Goal: Navigation & Orientation: Find specific page/section

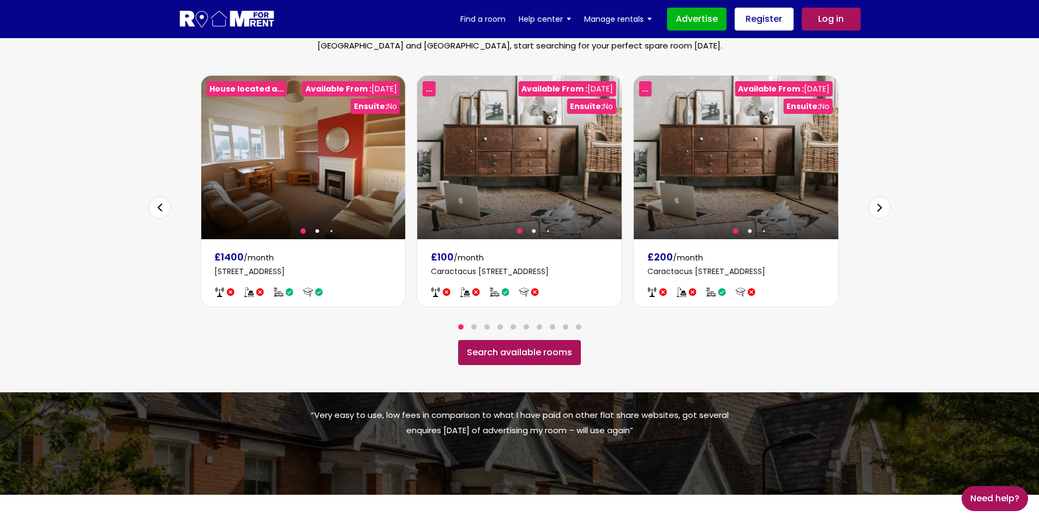
scroll to position [684, 0]
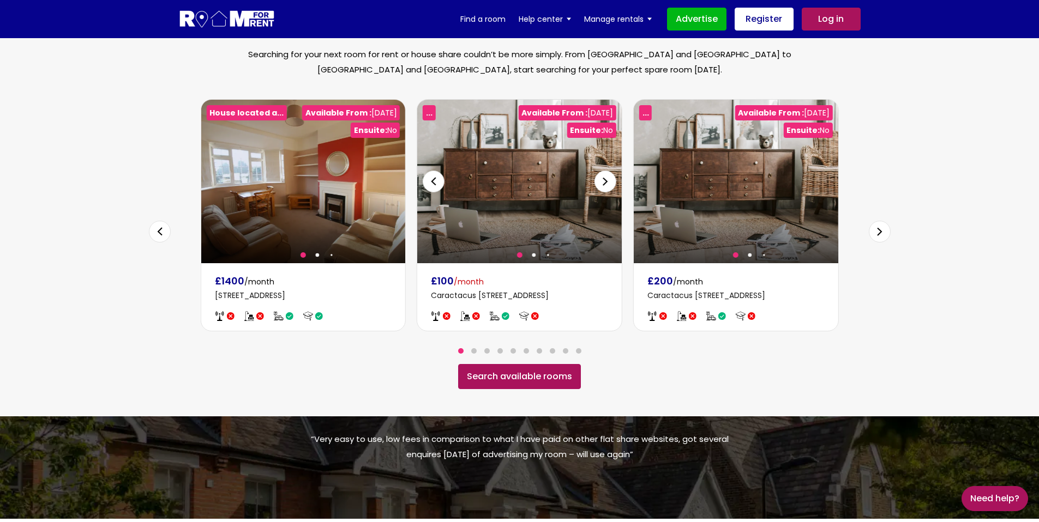
click at [598, 171] on div "Next slide" at bounding box center [605, 182] width 22 height 22
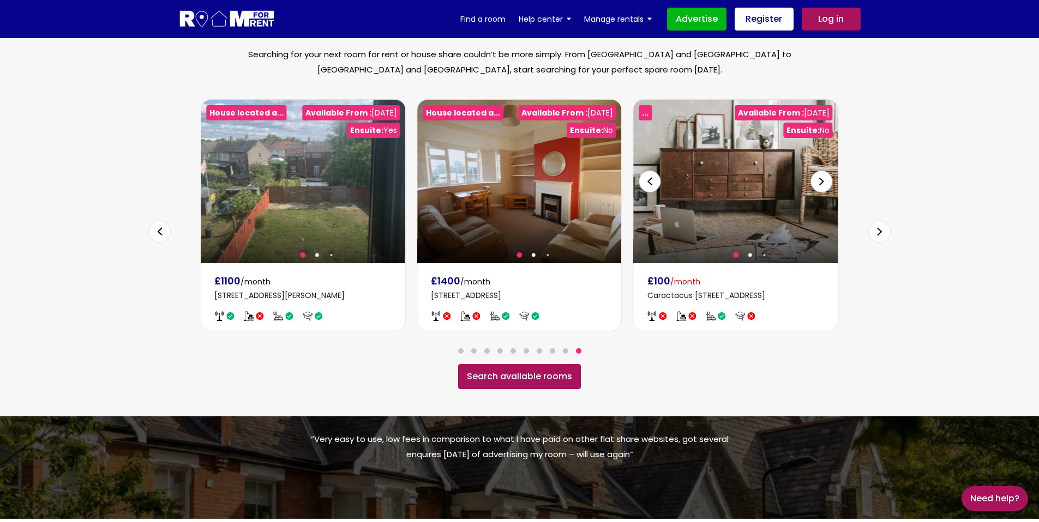
click at [655, 171] on div "Previous slide" at bounding box center [650, 182] width 22 height 22
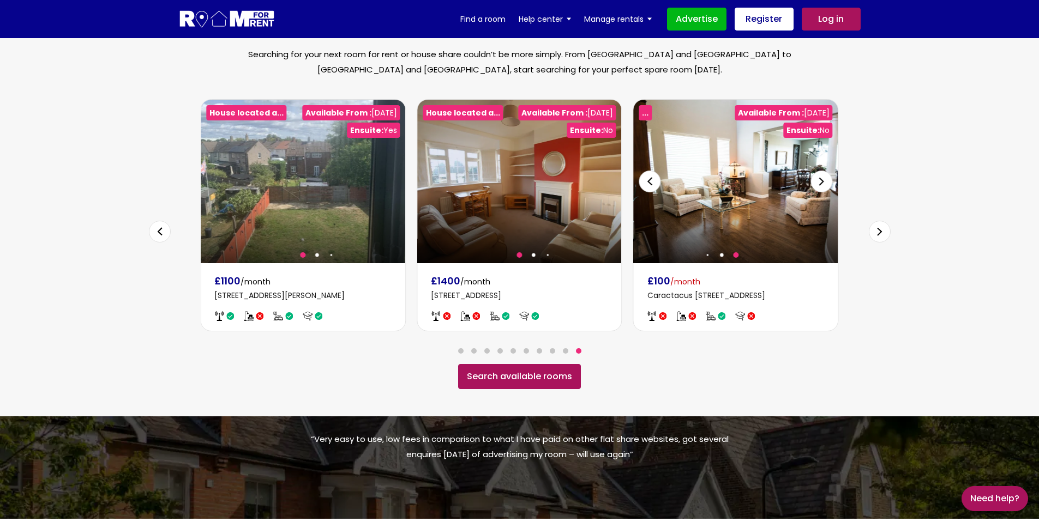
click at [655, 171] on div "Previous slide" at bounding box center [650, 182] width 22 height 22
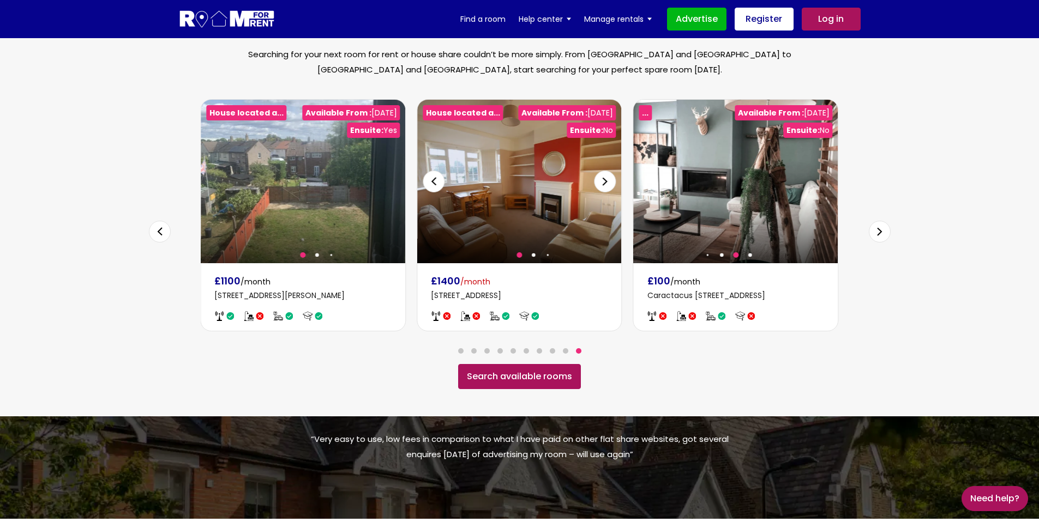
click at [611, 171] on div "Next slide" at bounding box center [605, 182] width 22 height 22
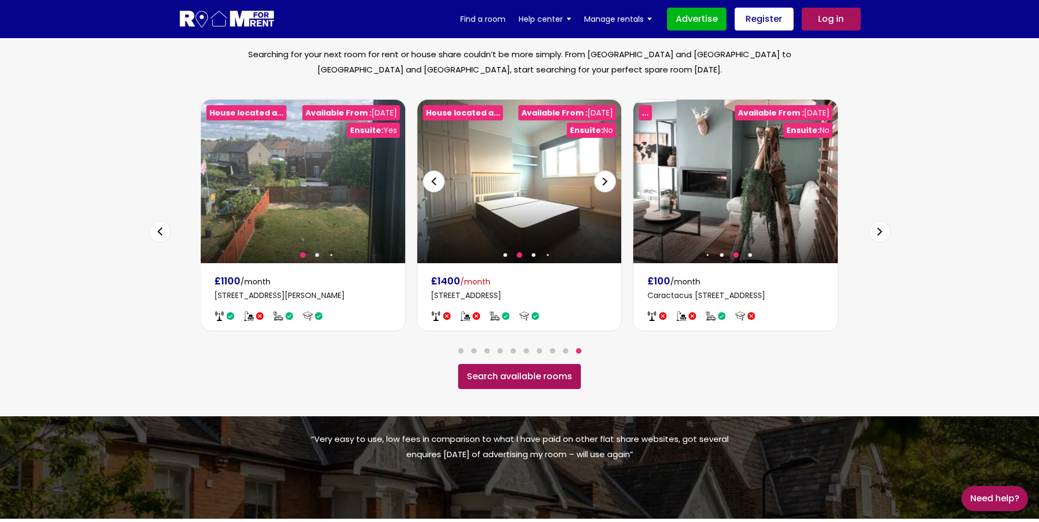
click at [611, 171] on div "Next slide" at bounding box center [605, 182] width 22 height 22
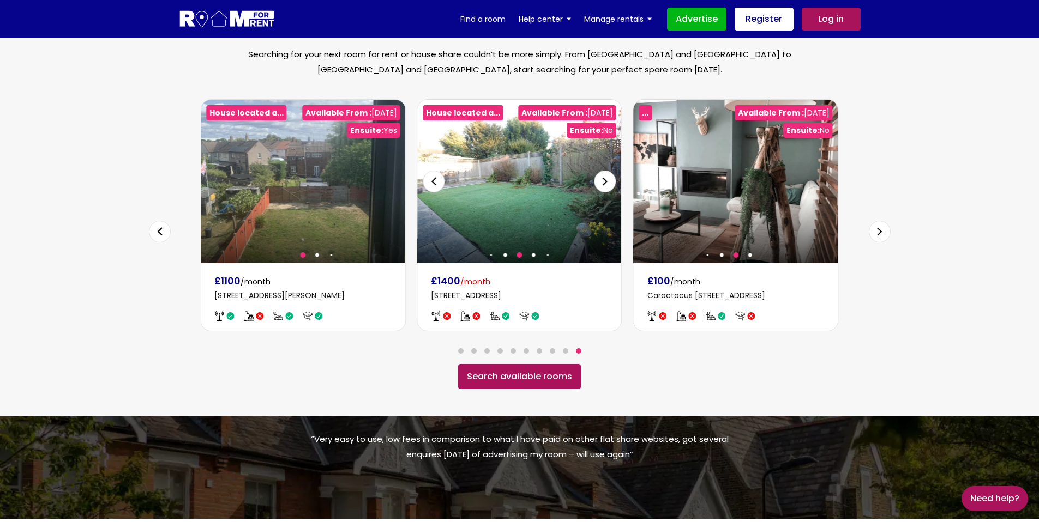
click at [611, 171] on div "Next slide" at bounding box center [605, 182] width 22 height 22
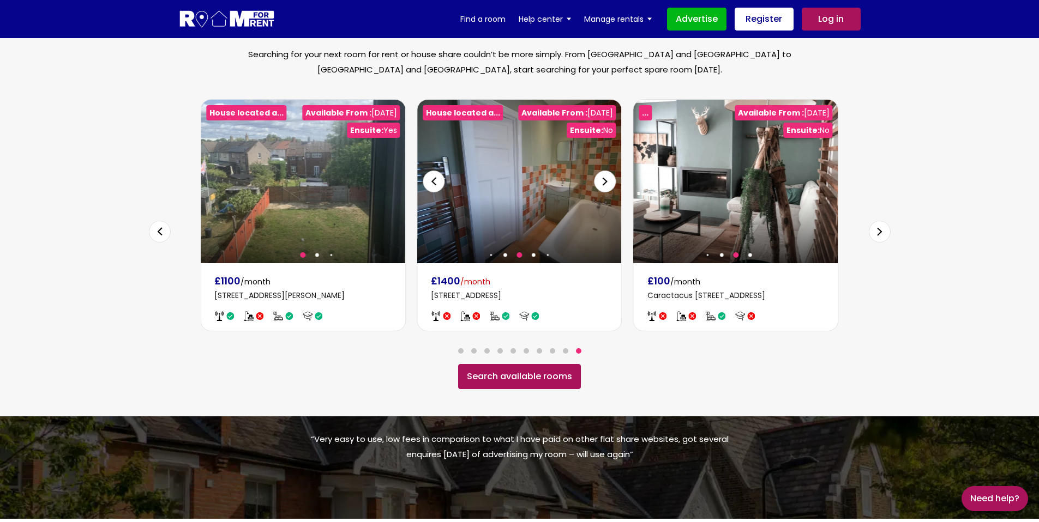
click at [611, 171] on div "Next slide" at bounding box center [605, 182] width 22 height 22
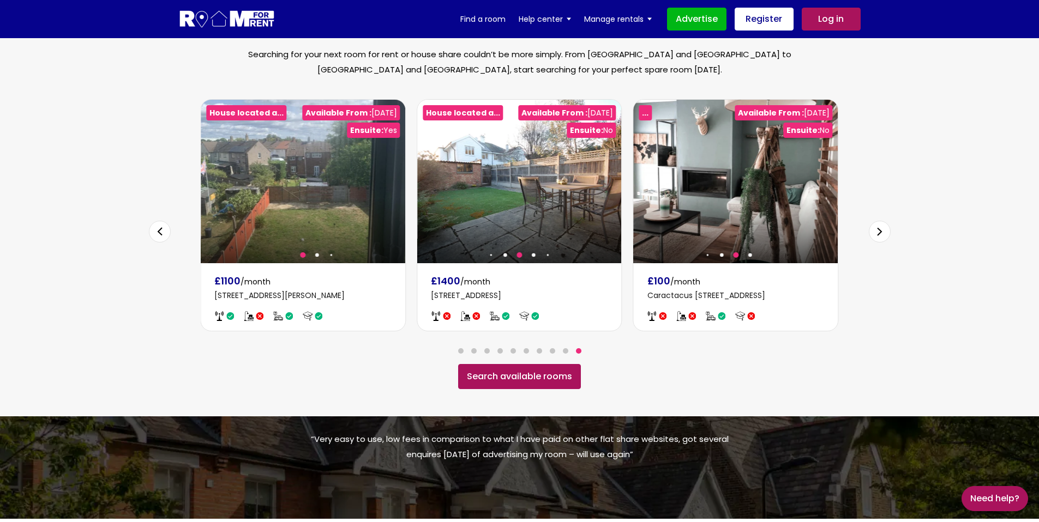
click at [883, 221] on div "Next slide" at bounding box center [880, 232] width 22 height 22
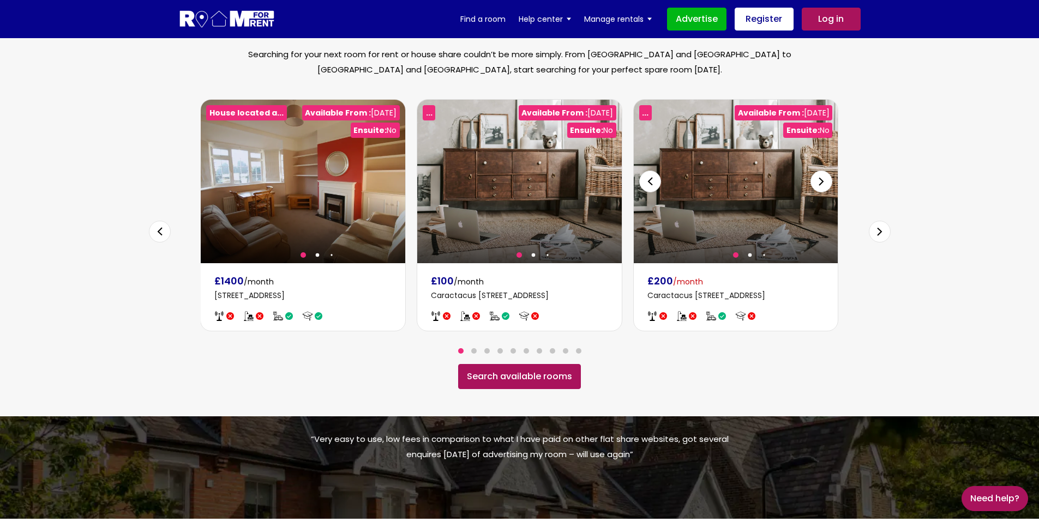
click at [820, 171] on div "Next slide" at bounding box center [821, 182] width 22 height 22
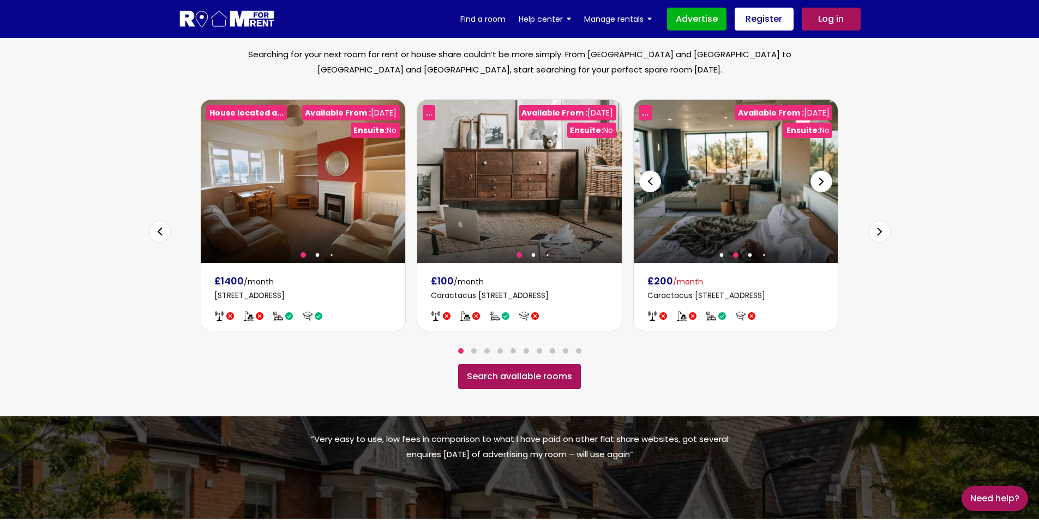
click at [820, 171] on div "Next slide" at bounding box center [821, 182] width 22 height 22
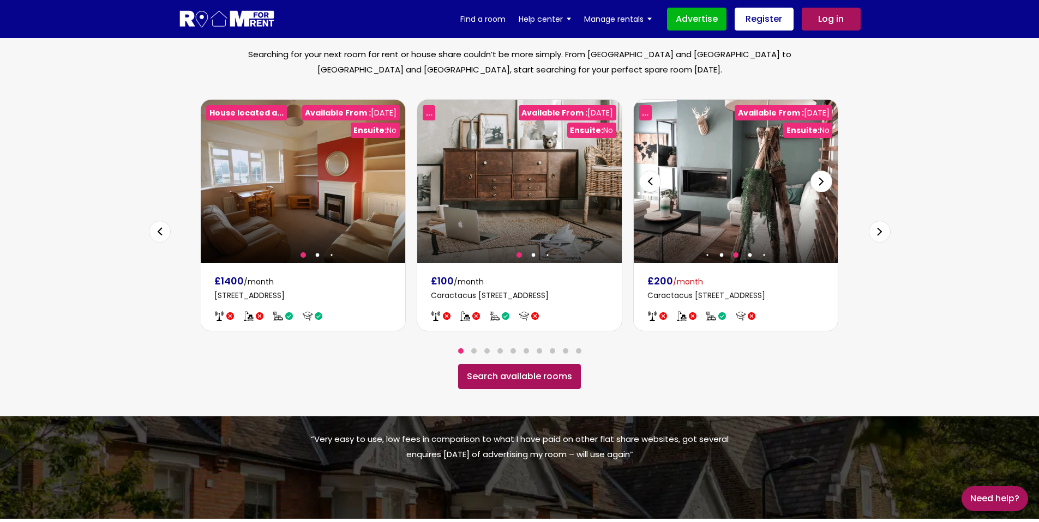
click at [820, 171] on div "Next slide" at bounding box center [821, 182] width 22 height 22
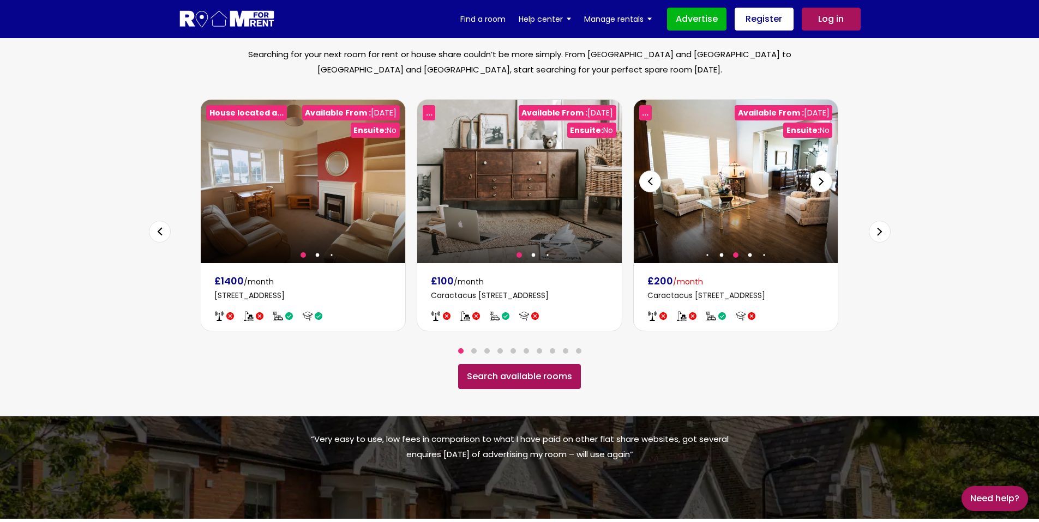
click at [820, 171] on div "Next slide" at bounding box center [821, 182] width 22 height 22
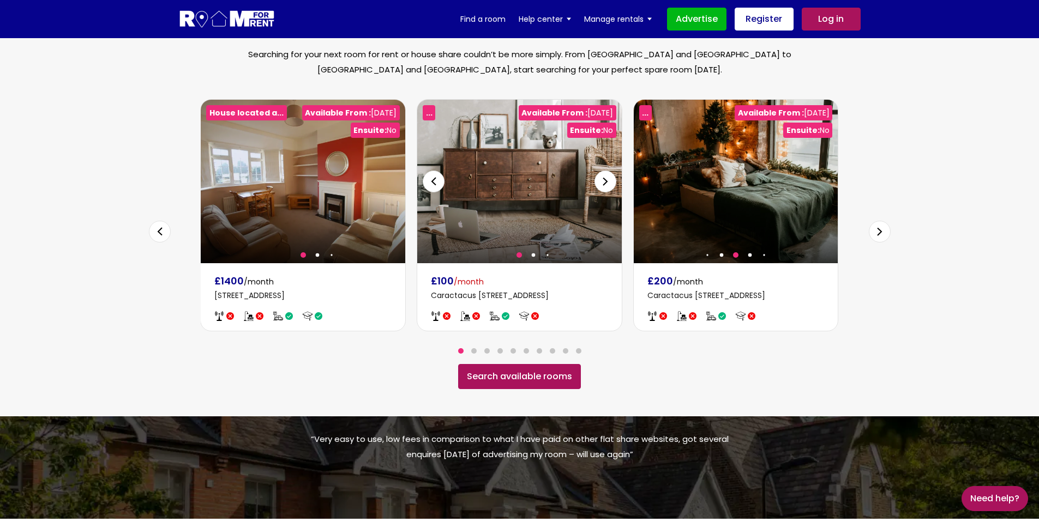
click at [604, 171] on div "Next slide" at bounding box center [605, 182] width 22 height 22
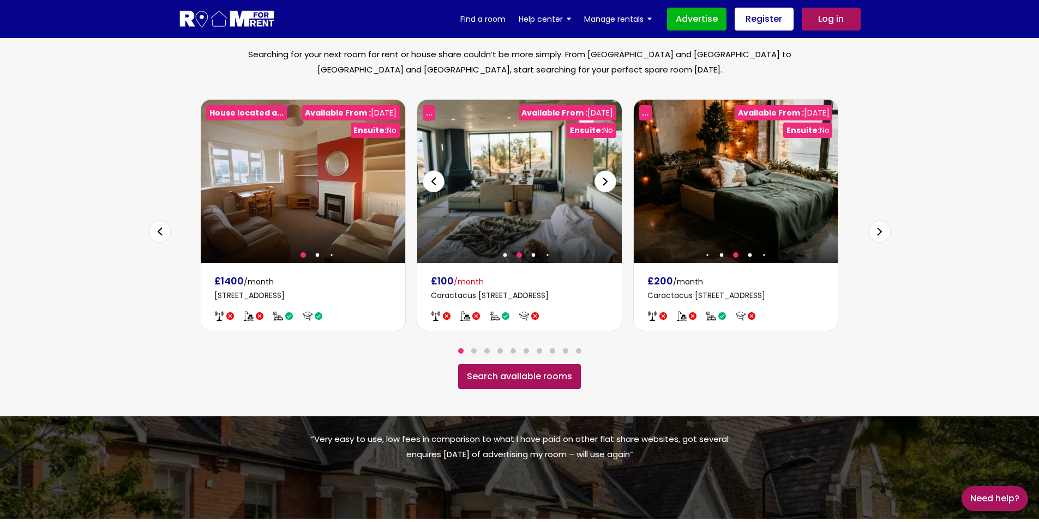
click at [604, 171] on div "Next slide" at bounding box center [605, 182] width 22 height 22
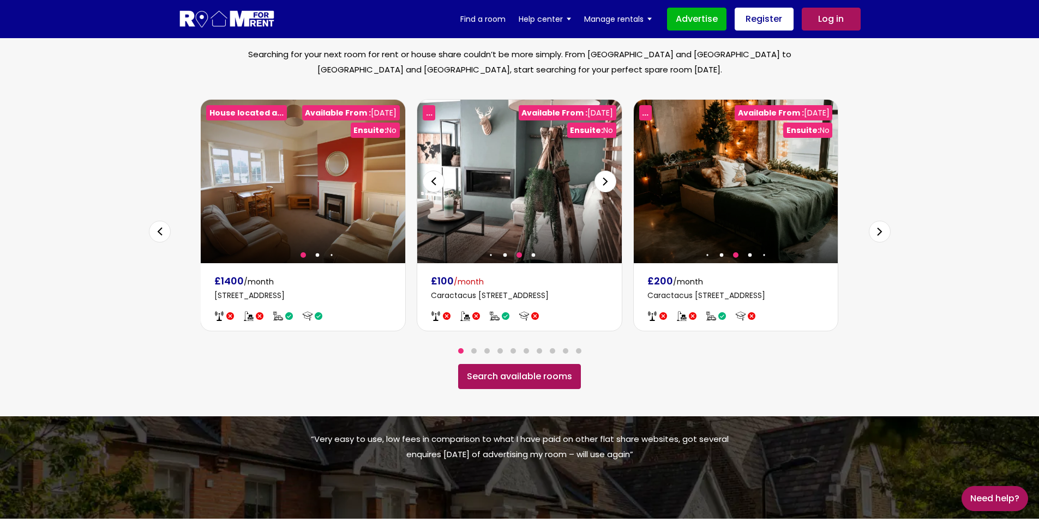
click at [604, 171] on div "Next slide" at bounding box center [605, 182] width 22 height 22
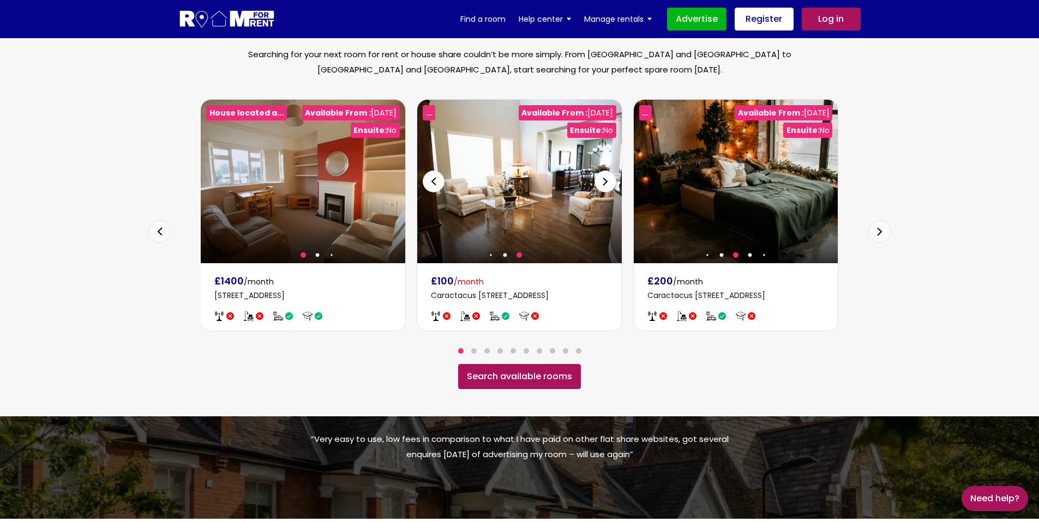
click at [604, 171] on div "Next slide" at bounding box center [605, 182] width 22 height 22
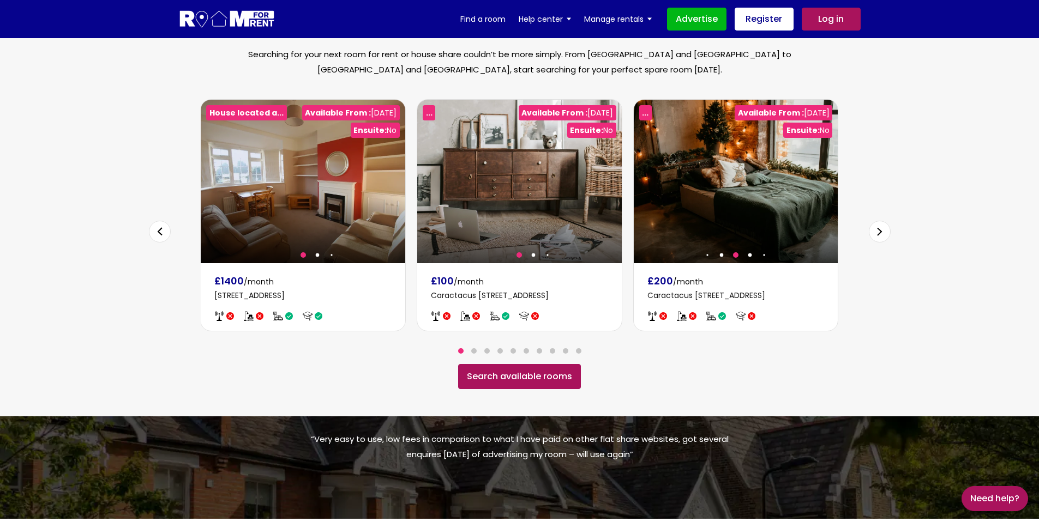
click at [884, 221] on div "Next slide" at bounding box center [880, 232] width 22 height 22
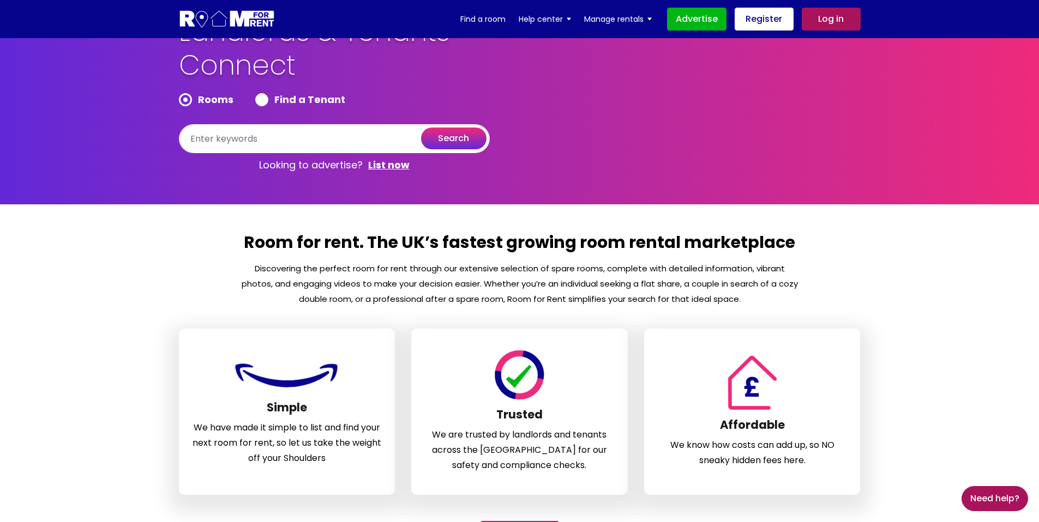
scroll to position [0, 0]
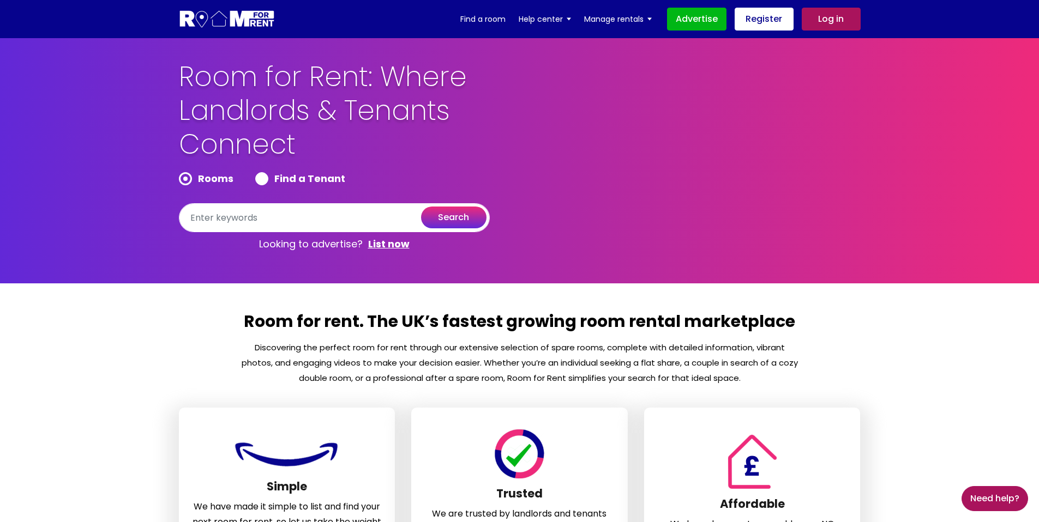
click at [263, 180] on label "Find a Tenant" at bounding box center [300, 178] width 90 height 13
radio input "true"
